Goal: Find specific page/section: Find specific page/section

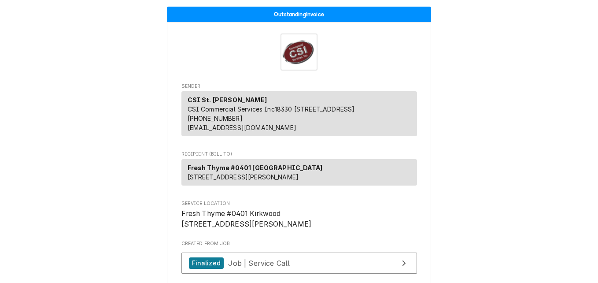
scroll to position [2070, 0]
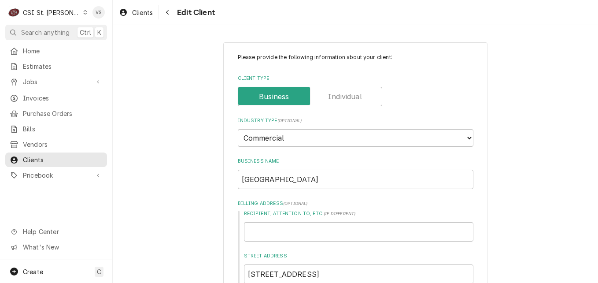
scroll to position [746, 0]
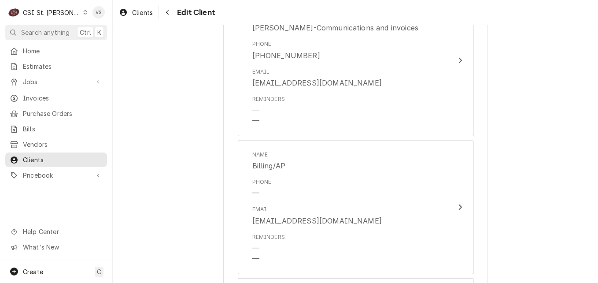
click at [83, 13] on icon "Dynamic Content Wrapper" at bounding box center [85, 12] width 4 height 4
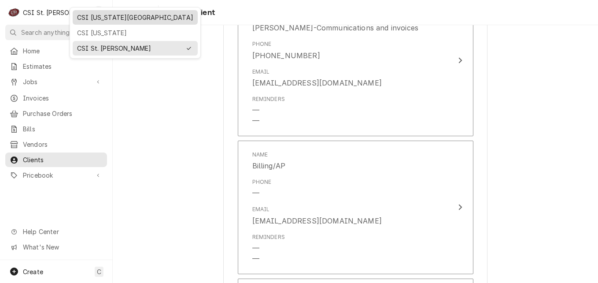
click at [93, 19] on div "CSI [US_STATE][GEOGRAPHIC_DATA]" at bounding box center [135, 17] width 116 height 9
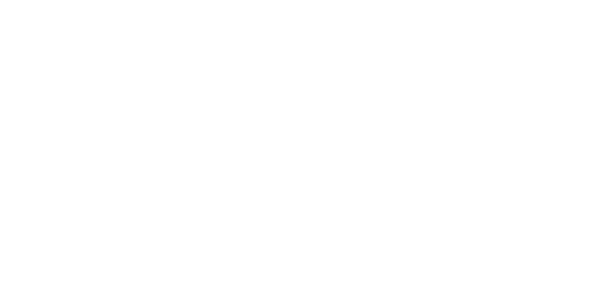
click at [29, 92] on div "Dynamic Content Wrapper" at bounding box center [299, 141] width 598 height 283
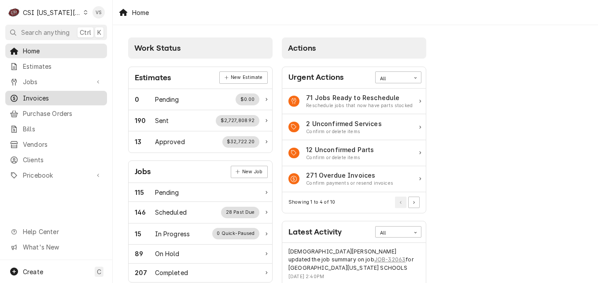
click at [38, 93] on span "Invoices" at bounding box center [63, 97] width 80 height 9
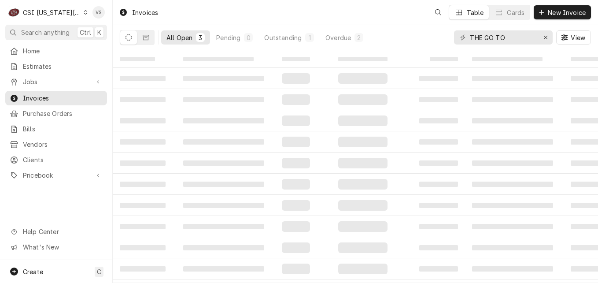
click at [37, 93] on span "Invoices" at bounding box center [63, 97] width 80 height 9
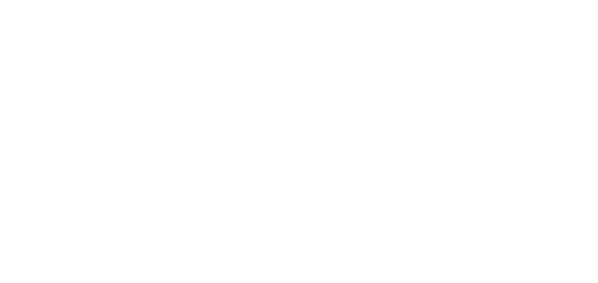
click at [461, 40] on div "Dynamic Content Wrapper" at bounding box center [299, 141] width 598 height 283
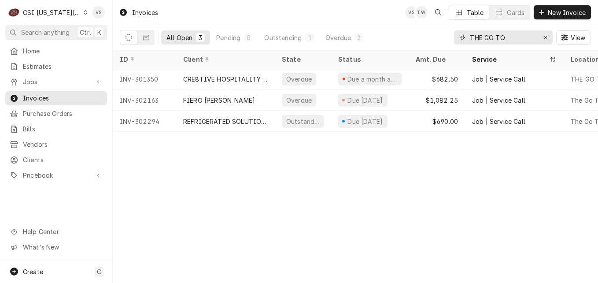
drag, startPoint x: 512, startPoint y: 38, endPoint x: 462, endPoint y: 38, distance: 49.8
click at [462, 38] on div "THE GO TO" at bounding box center [503, 37] width 99 height 14
paste input "1300 Broadway Street"
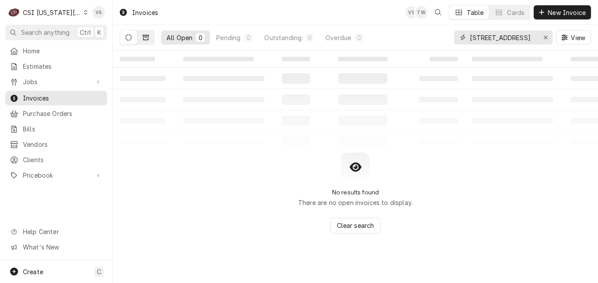
type input "1300 Broadway Street"
click at [151, 39] on button "Dynamic Content Wrapper" at bounding box center [145, 37] width 17 height 14
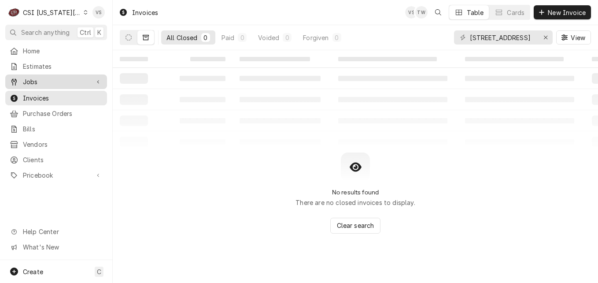
click at [38, 81] on span "Jobs" at bounding box center [56, 81] width 66 height 9
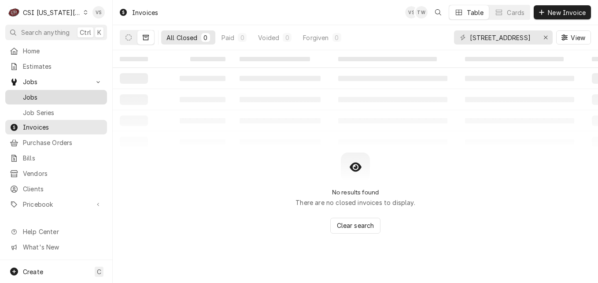
click at [44, 96] on span "Jobs" at bounding box center [63, 96] width 80 height 9
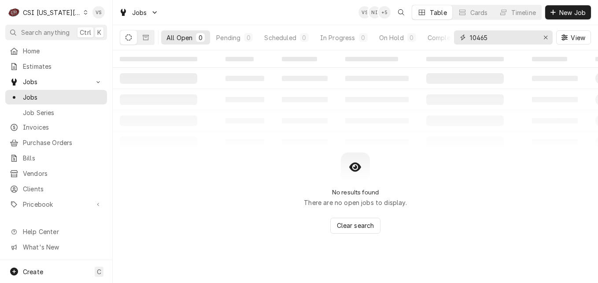
drag, startPoint x: 494, startPoint y: 40, endPoint x: 458, endPoint y: 39, distance: 35.7
click at [458, 39] on div "10465" at bounding box center [503, 37] width 99 height 14
paste input "300 Broadway Street"
type input "1300 Broadway Street"
click at [150, 39] on button "Dynamic Content Wrapper" at bounding box center [145, 37] width 17 height 14
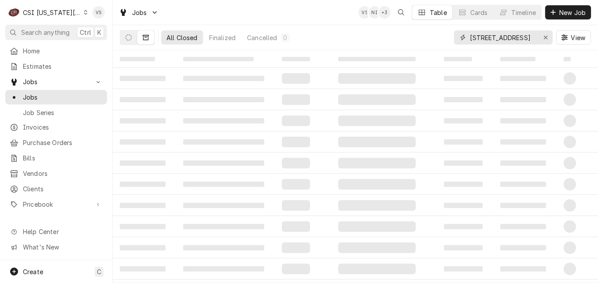
drag, startPoint x: 539, startPoint y: 37, endPoint x: 438, endPoint y: 42, distance: 101.0
click at [437, 42] on div "All Closed Finalized Cancelled 0 1300 Broadway Street View" at bounding box center [355, 37] width 471 height 25
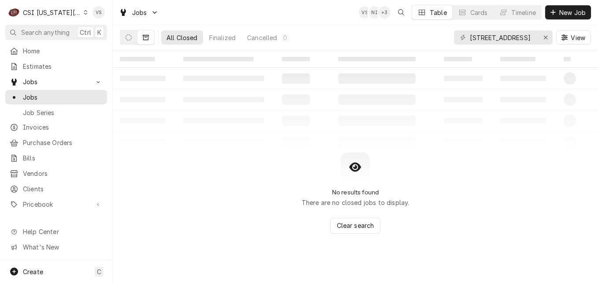
drag, startPoint x: 536, startPoint y: 39, endPoint x: 468, endPoint y: 39, distance: 68.7
click at [468, 39] on div "1300 Broadway Street" at bounding box center [503, 37] width 99 height 14
click at [126, 39] on icon "Dynamic Content Wrapper" at bounding box center [128, 37] width 6 height 6
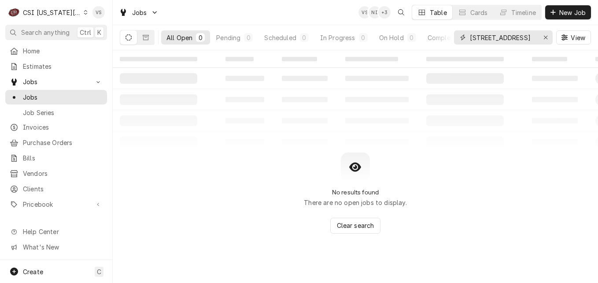
click at [508, 38] on input "1300 Broadway Street" at bounding box center [503, 37] width 66 height 14
drag, startPoint x: 537, startPoint y: 37, endPoint x: 458, endPoint y: 37, distance: 78.4
click at [458, 37] on div "1300 Broadway Street" at bounding box center [503, 37] width 99 height 14
drag, startPoint x: 458, startPoint y: 37, endPoint x: 472, endPoint y: 33, distance: 14.8
click at [472, 33] on input "1300 Broadway Street" at bounding box center [503, 37] width 66 height 14
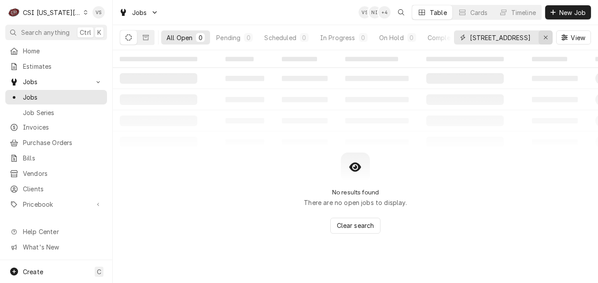
drag, startPoint x: 470, startPoint y: 37, endPoint x: 540, endPoint y: 40, distance: 70.1
click at [540, 40] on div "1300 Broadway Street" at bounding box center [503, 37] width 99 height 14
type input "["
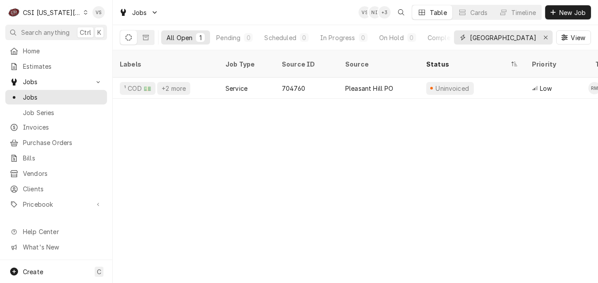
type input "pleasant hill"
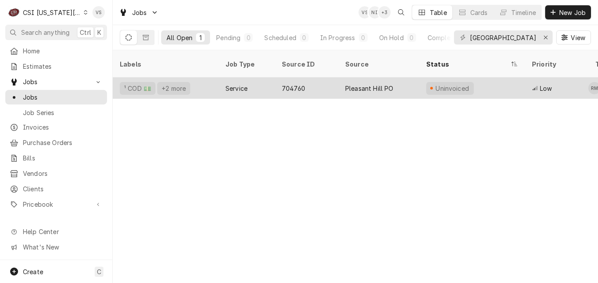
click at [213, 77] on div "¹ COD 💵 +2 more" at bounding box center [166, 87] width 106 height 21
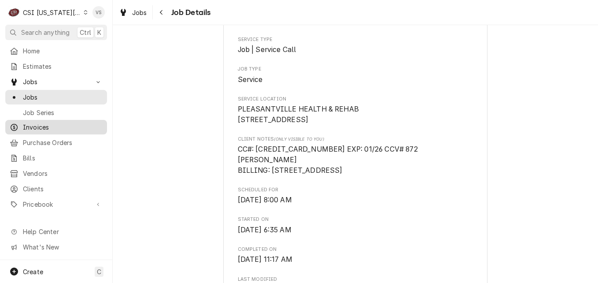
scroll to position [176, 0]
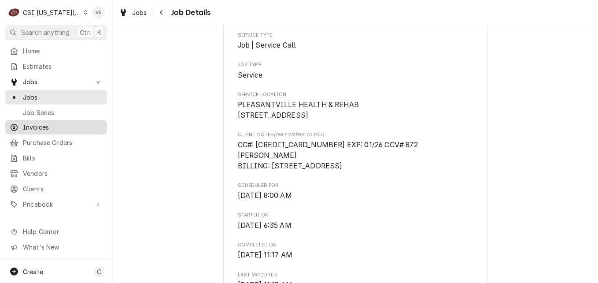
click at [37, 125] on span "Invoices" at bounding box center [63, 126] width 80 height 9
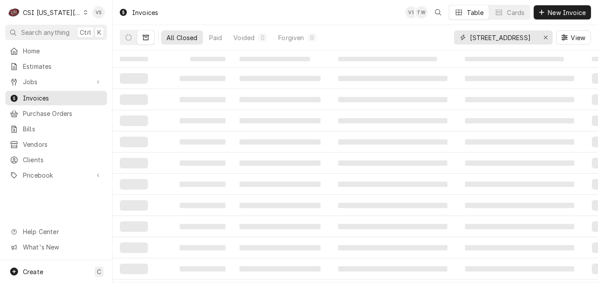
click at [471, 37] on input "1300 Broadway Street" at bounding box center [503, 37] width 66 height 14
click at [473, 37] on input "1300 Broadway Street" at bounding box center [503, 37] width 66 height 14
click at [475, 34] on input "1300 Broadway Street" at bounding box center [503, 37] width 66 height 14
click at [127, 38] on icon "Dynamic Content Wrapper" at bounding box center [128, 37] width 6 height 6
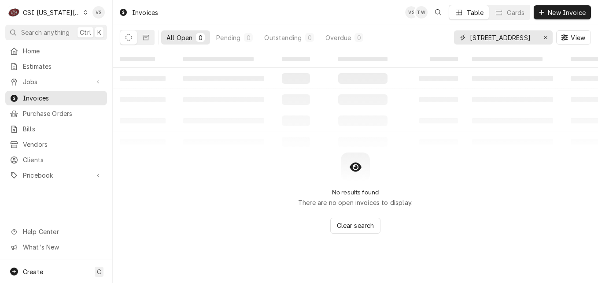
drag, startPoint x: 539, startPoint y: 36, endPoint x: 505, endPoint y: 38, distance: 34.0
click at [505, 38] on div "1600 Broadway Street" at bounding box center [503, 37] width 99 height 14
drag, startPoint x: 535, startPoint y: 38, endPoint x: 465, endPoint y: 34, distance: 70.6
click at [465, 34] on div "1600 Broadway Street" at bounding box center [503, 37] width 99 height 14
type input "p"
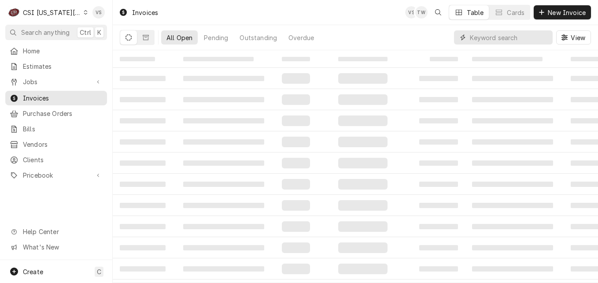
type input "l"
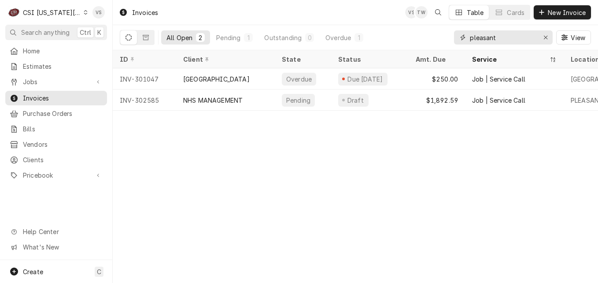
type input "pleasant"
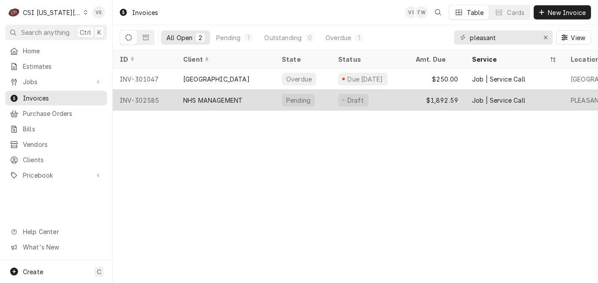
click at [173, 96] on div "INV-302585" at bounding box center [144, 99] width 63 height 21
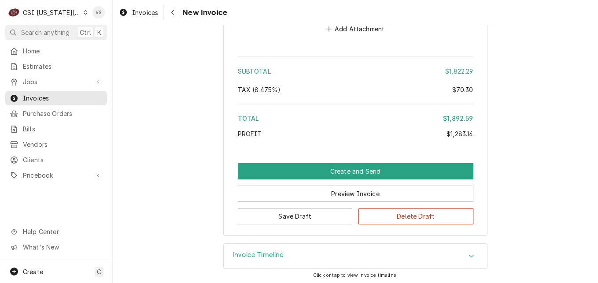
scroll to position [2022, 0]
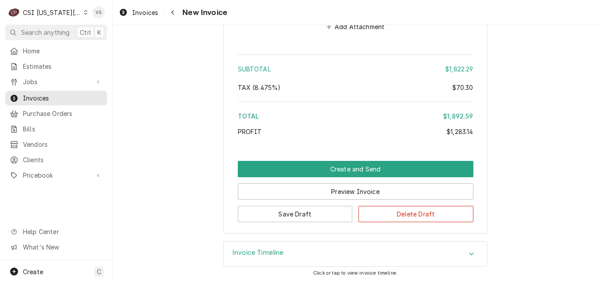
click at [465, 254] on div "Accordion Header" at bounding box center [471, 253] width 13 height 11
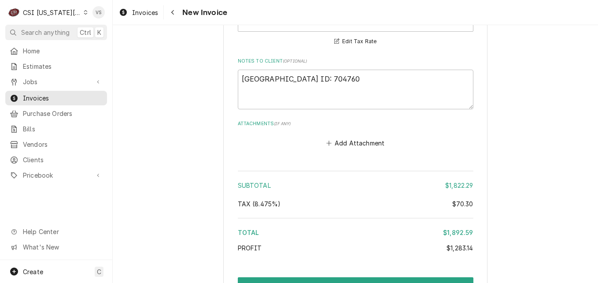
scroll to position [1839, 0]
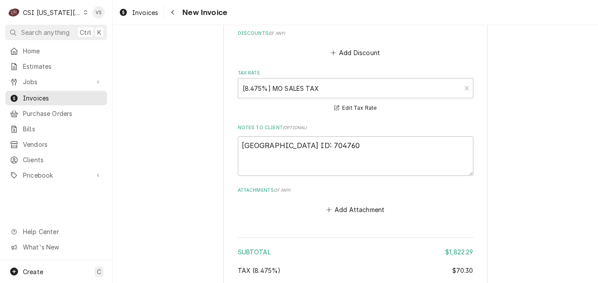
click at [58, 95] on span "Invoices" at bounding box center [63, 97] width 80 height 9
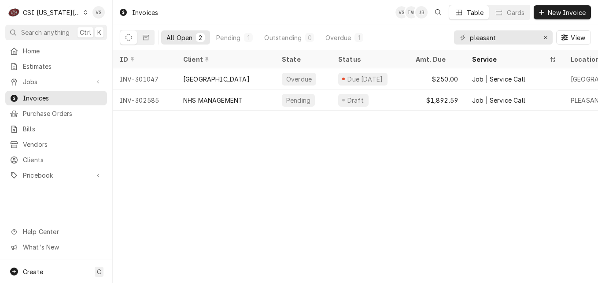
click at [84, 12] on icon "Dynamic Content Wrapper" at bounding box center [86, 12] width 4 height 4
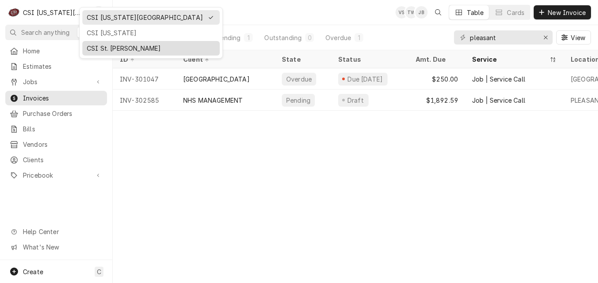
click at [106, 49] on div "CSI St. [PERSON_NAME]" at bounding box center [151, 48] width 129 height 9
